Goal: Information Seeking & Learning: Find specific fact

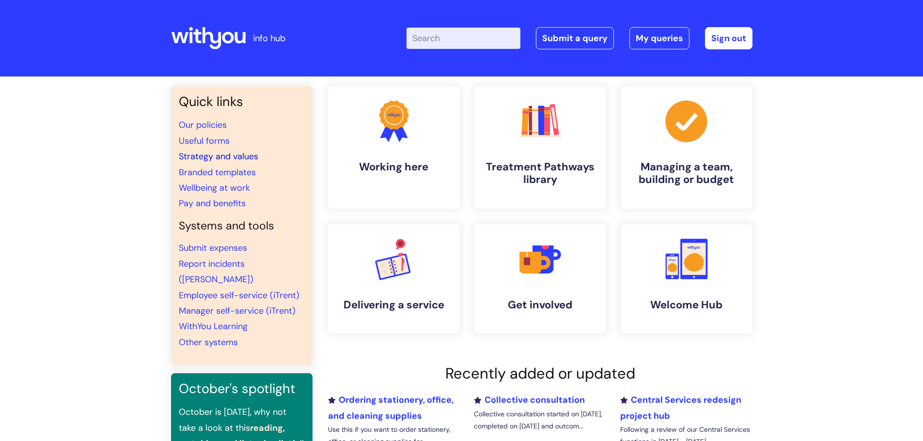
click at [238, 152] on link "Strategy and values" at bounding box center [218, 157] width 79 height 12
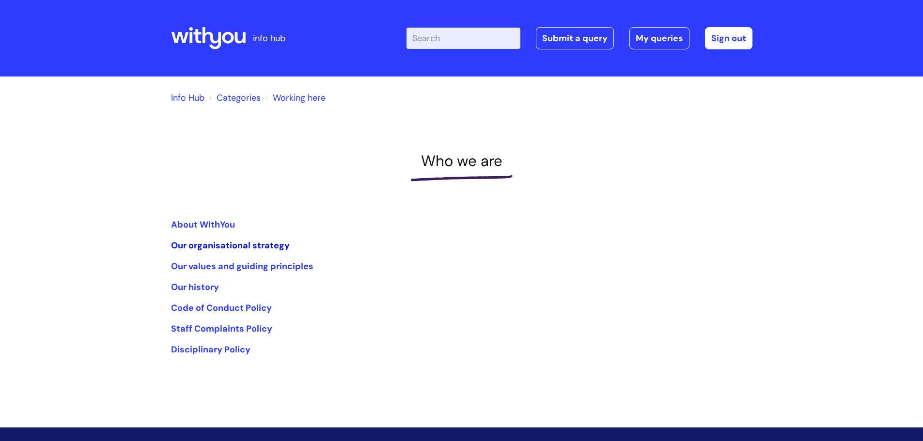
click at [239, 242] on link "Our organisational strategy" at bounding box center [230, 246] width 119 height 12
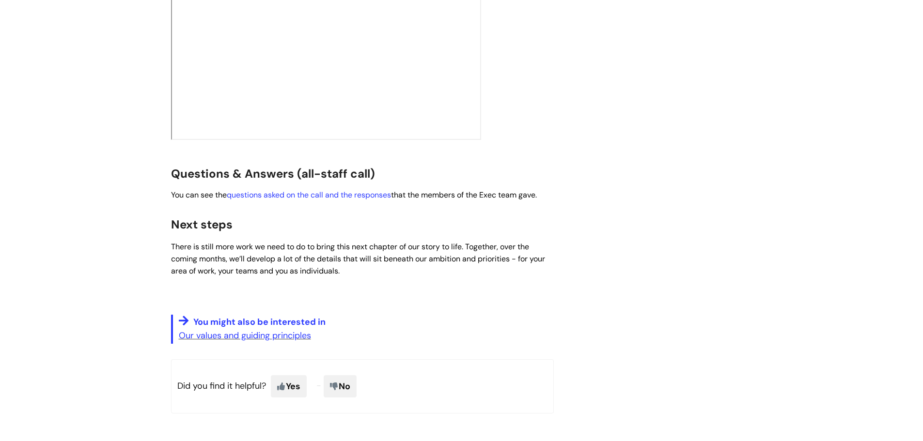
scroll to position [1717, 0]
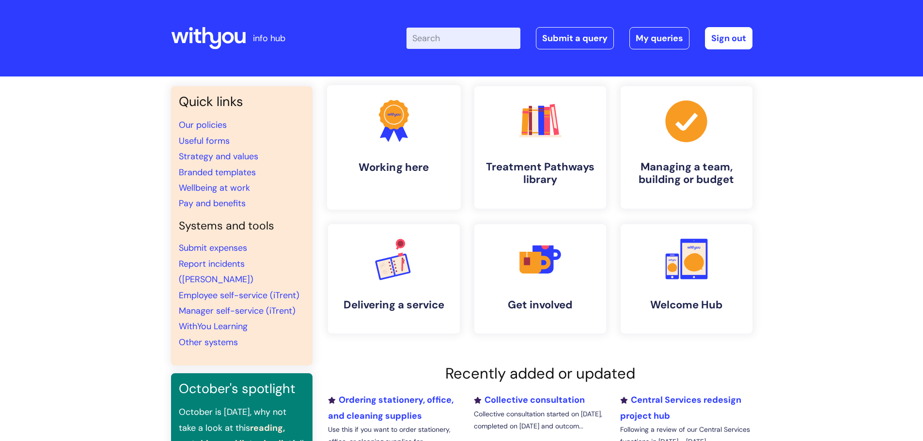
click at [361, 166] on h4 "Working here" at bounding box center [394, 167] width 118 height 13
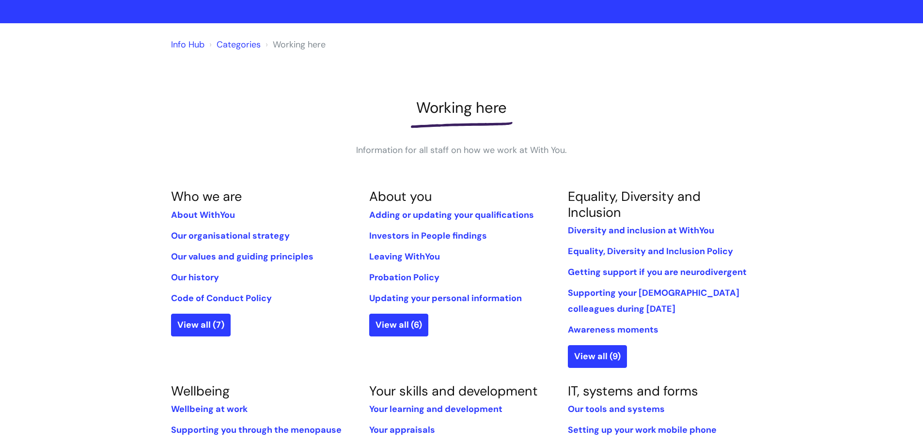
scroll to position [48, 0]
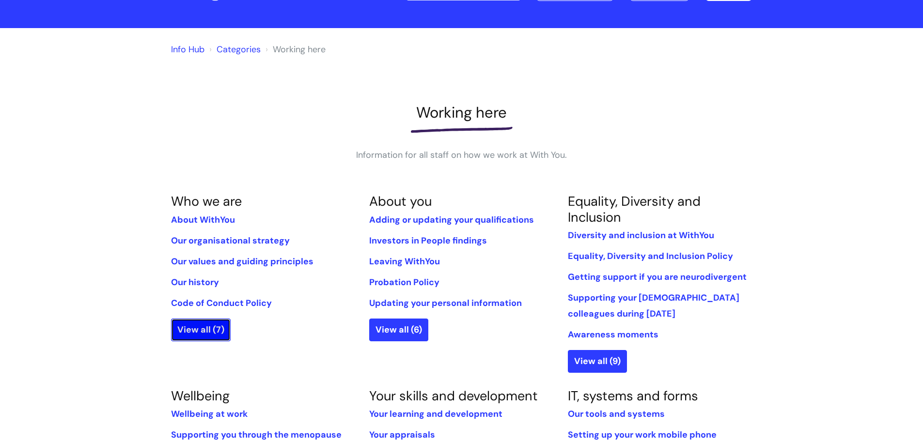
click at [212, 332] on link "View all (7)" at bounding box center [201, 330] width 60 height 22
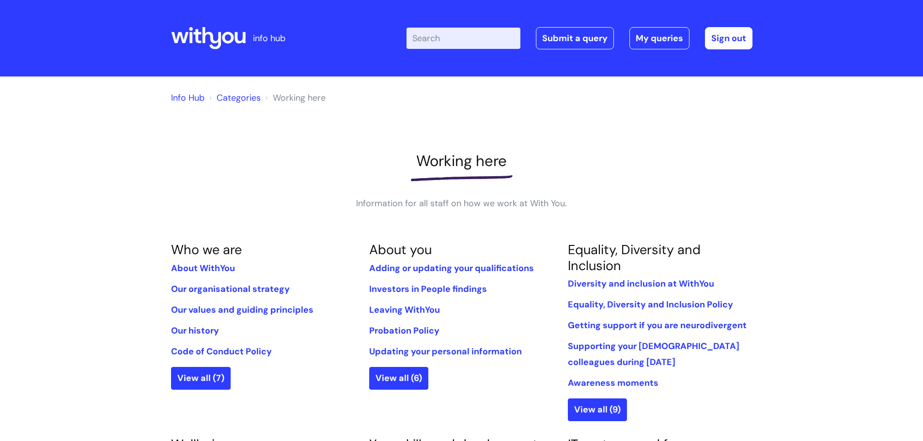
click at [443, 37] on input "Enter your search term here..." at bounding box center [464, 38] width 114 height 21
type input "organisational"
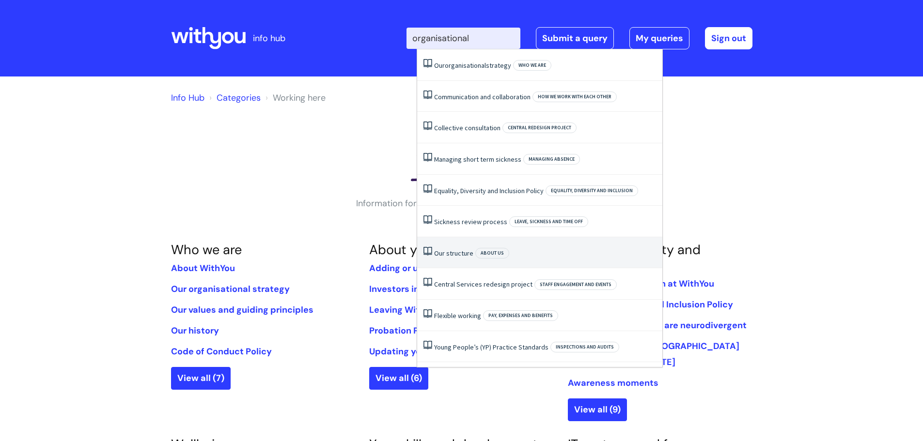
click at [445, 251] on link "Our structure" at bounding box center [453, 253] width 39 height 9
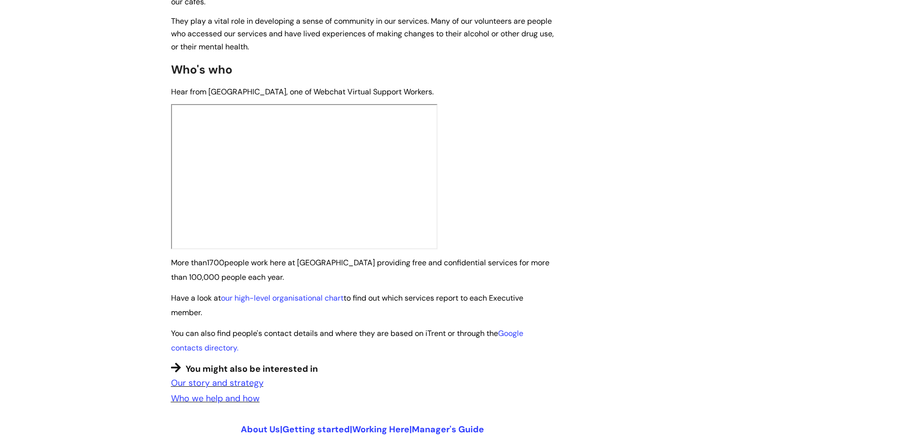
scroll to position [533, 0]
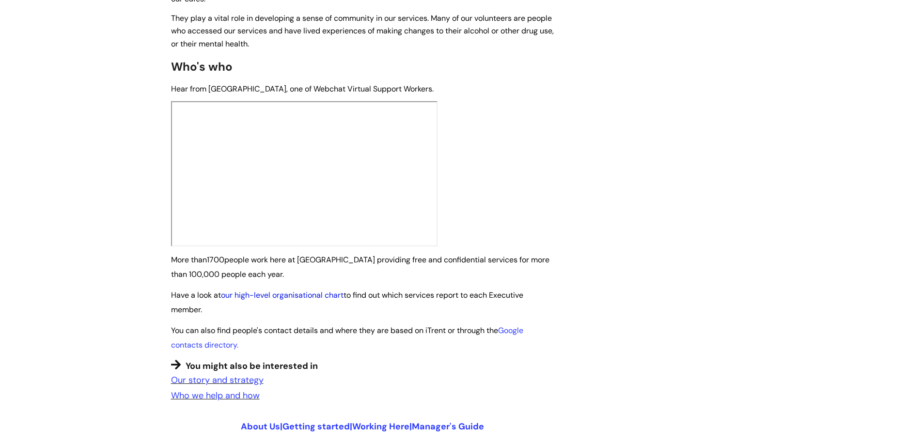
click at [302, 290] on link "our high-level organisational chart" at bounding box center [282, 295] width 123 height 10
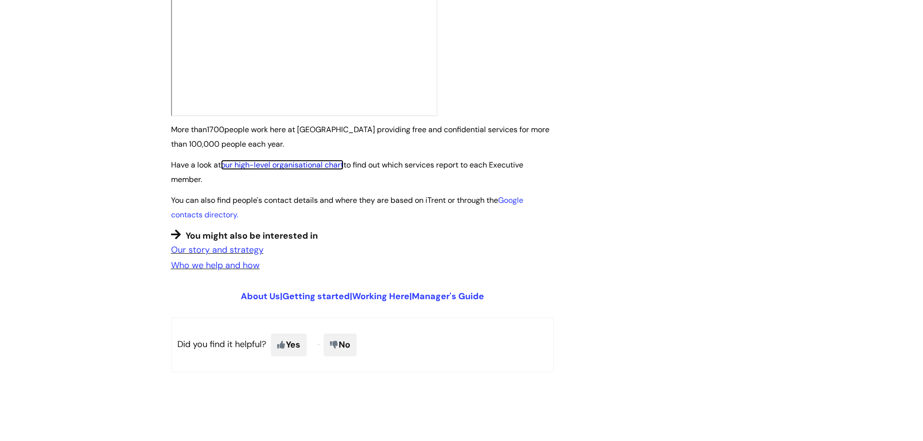
scroll to position [678, 0]
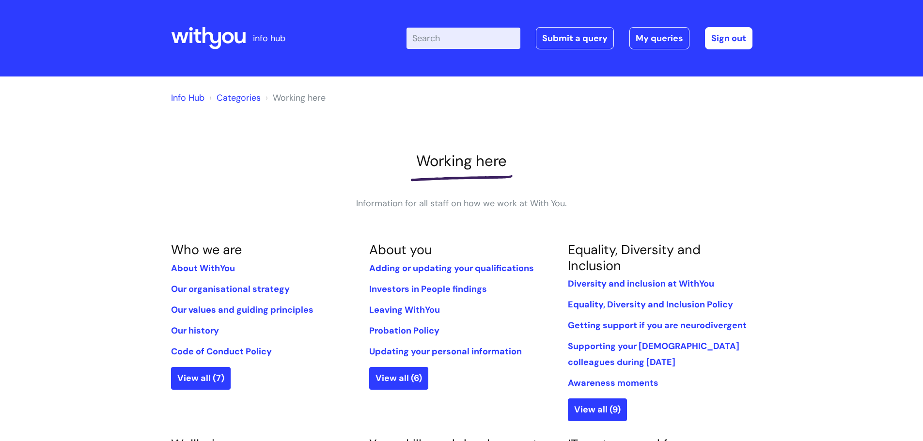
click at [442, 37] on input "Enter your search term here..." at bounding box center [464, 38] width 114 height 21
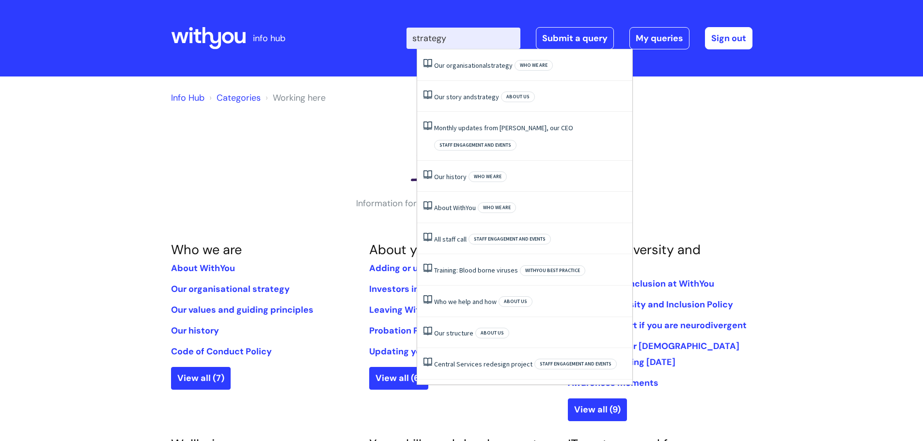
type input "strategy"
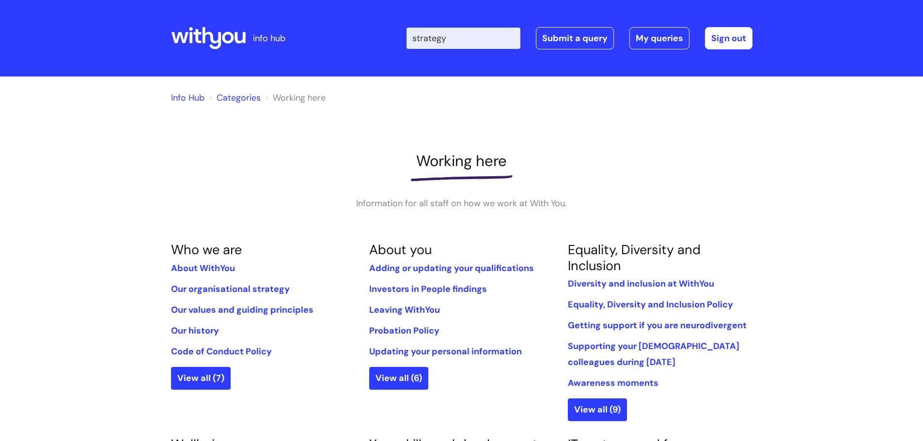
click at [187, 94] on link "Info Hub" at bounding box center [187, 98] width 33 height 12
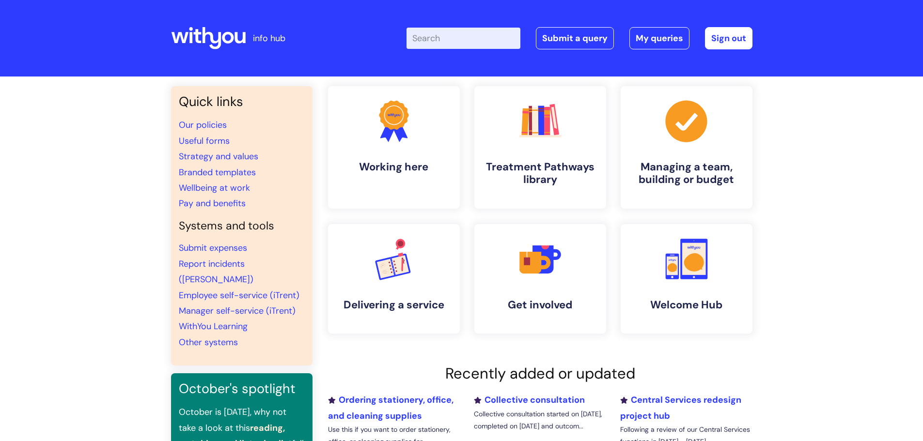
click at [444, 36] on input "Enter your search term here..." at bounding box center [464, 38] width 114 height 21
type input "psi lead"
click button "Search" at bounding box center [0, 0] width 0 height 0
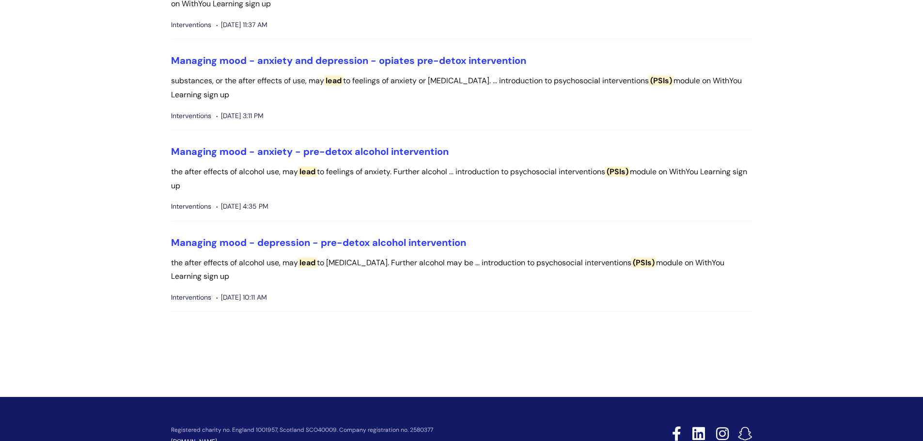
scroll to position [630, 0]
